Goal: Entertainment & Leisure: Consume media (video, audio)

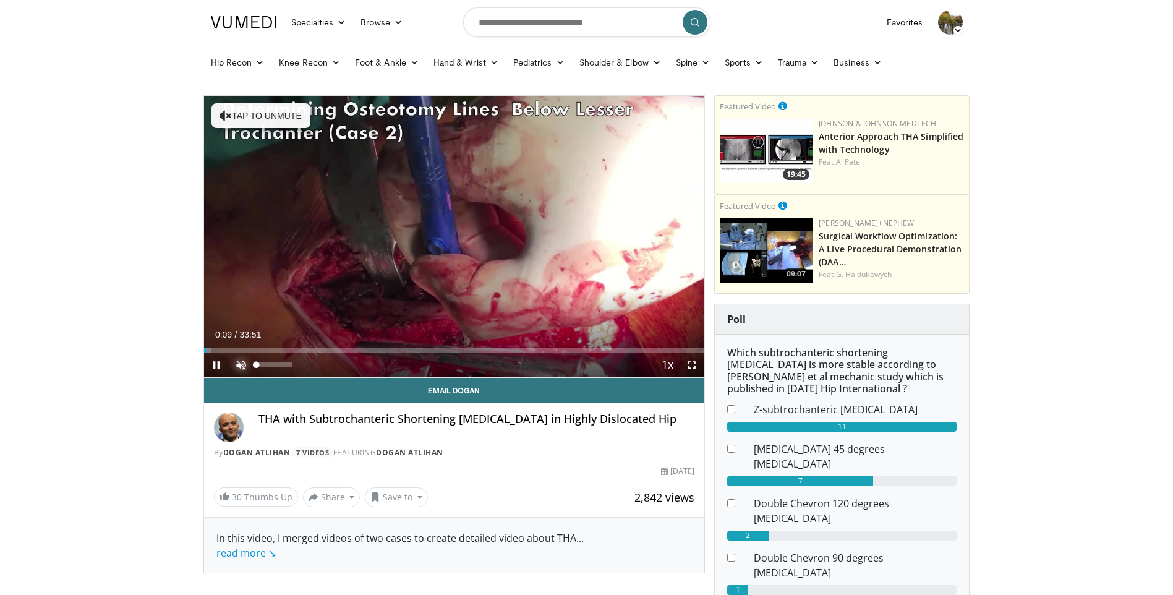
click at [242, 363] on span "Video Player" at bounding box center [241, 364] width 25 height 25
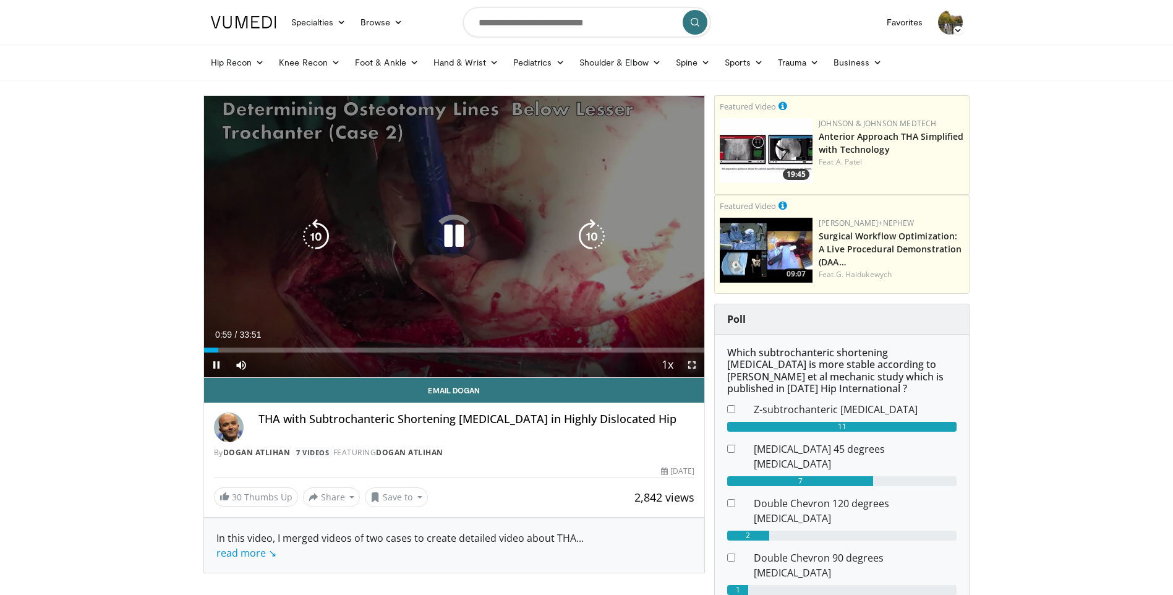
drag, startPoint x: 693, startPoint y: 365, endPoint x: 696, endPoint y: 411, distance: 45.8
click at [693, 365] on span "Video Player" at bounding box center [691, 364] width 25 height 25
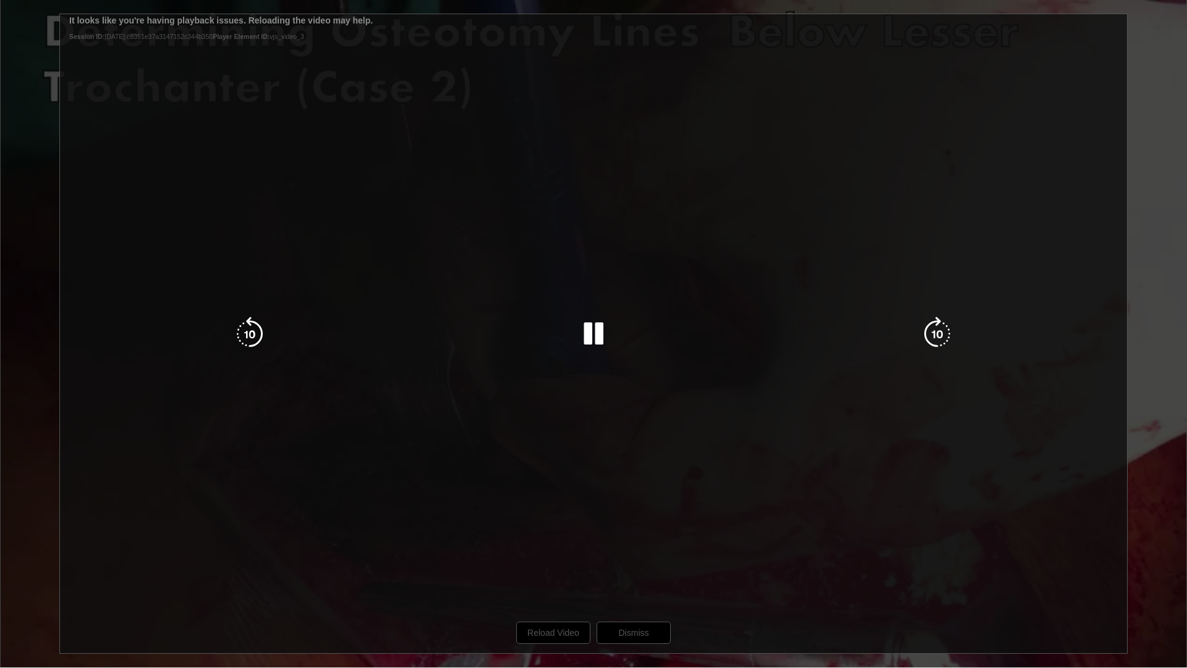
click at [594, 332] on icon "Video Player" at bounding box center [593, 334] width 35 height 35
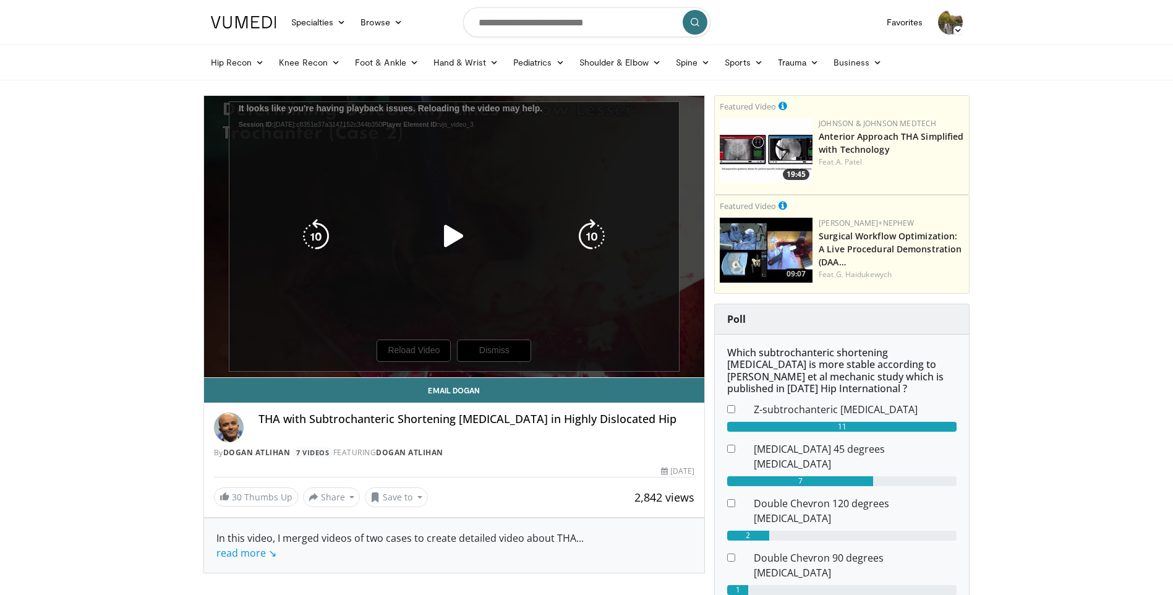
click at [449, 241] on icon "Video Player" at bounding box center [453, 236] width 35 height 35
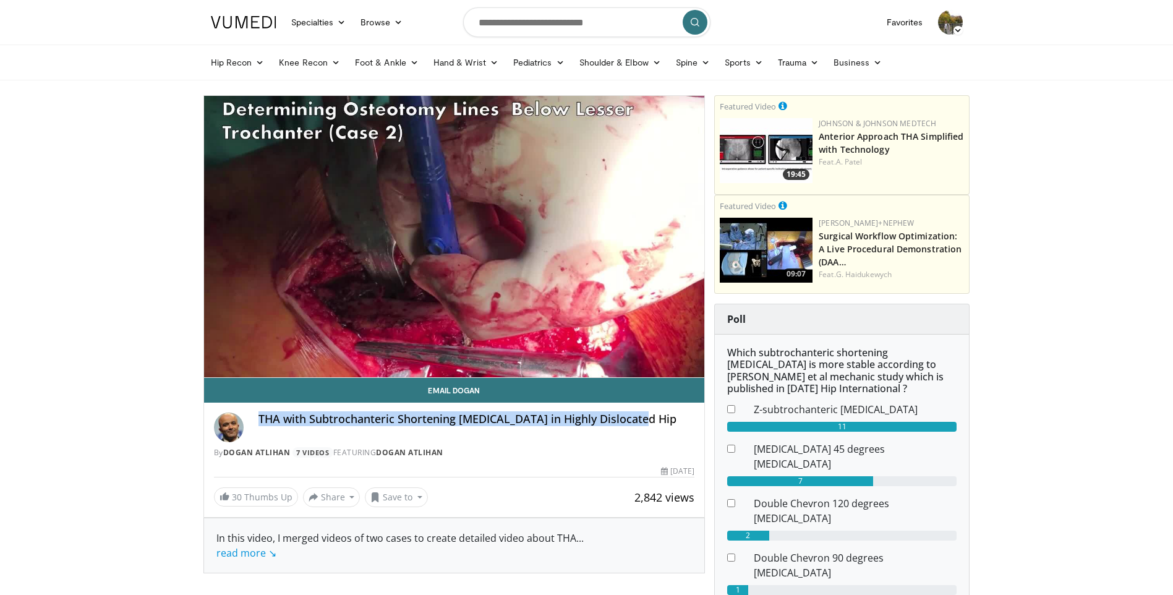
drag, startPoint x: 259, startPoint y: 418, endPoint x: 645, endPoint y: 424, distance: 386.5
click at [645, 424] on h4 "THA with Subtrochanteric Shortening [MEDICAL_DATA] in Highly Dislocated Hip" at bounding box center [476, 419] width 436 height 14
copy h4 "THA with Subtrochanteric Shortening [MEDICAL_DATA] in Highly Dislocated Hip"
